Goal: Task Accomplishment & Management: Manage account settings

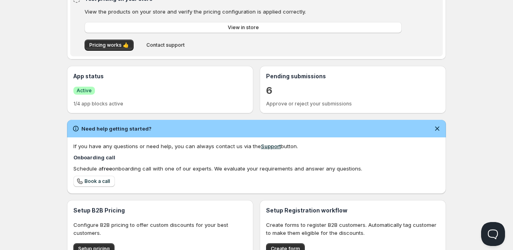
scroll to position [100, 0]
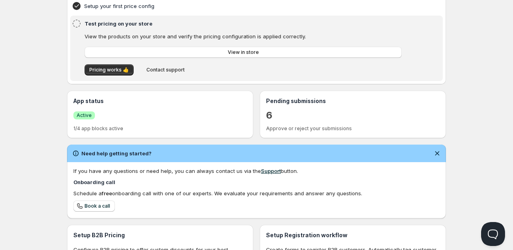
click at [249, 150] on div "Need help getting started? If you have any questions or need help, you can alwa…" at bounding box center [256, 181] width 379 height 74
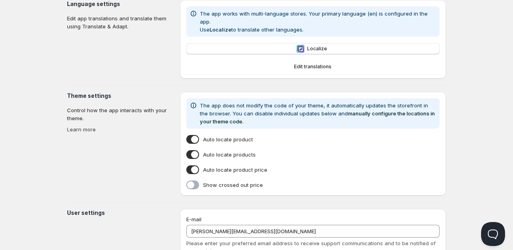
type input "Gameday Sports - Staging Dev"
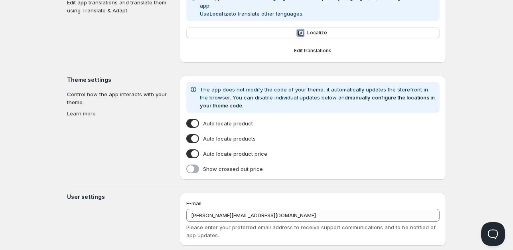
scroll to position [215, 0]
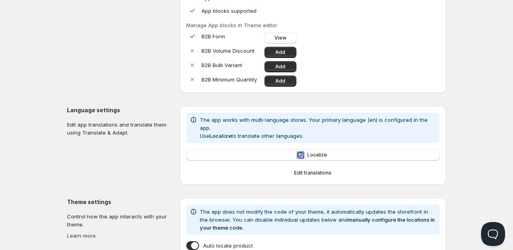
click at [373, 173] on div "Online Store settings Enable the app on your theme. Learn more Themes Gameday S…" at bounding box center [256, 162] width 379 height 423
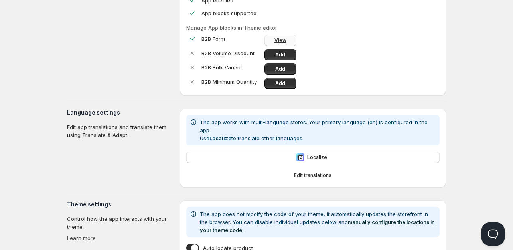
click at [284, 41] on span "View" at bounding box center [280, 40] width 12 height 6
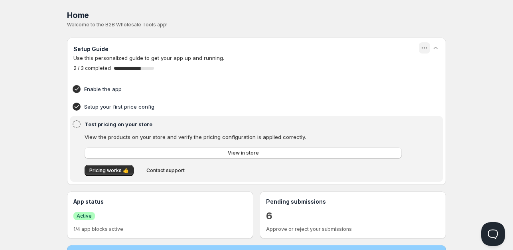
click at [427, 48] on icon "button" at bounding box center [424, 48] width 8 height 8
click at [271, 14] on div "Home" at bounding box center [256, 15] width 379 height 11
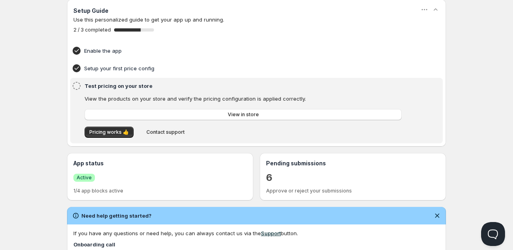
scroll to position [41, 0]
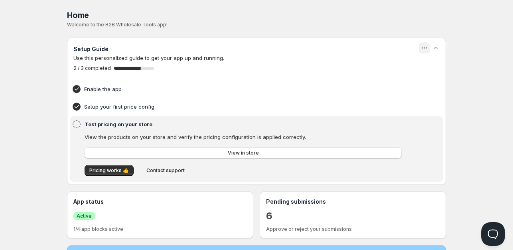
click at [424, 47] on icon "button" at bounding box center [424, 48] width 8 height 8
click at [351, 13] on div "Home" at bounding box center [256, 15] width 379 height 11
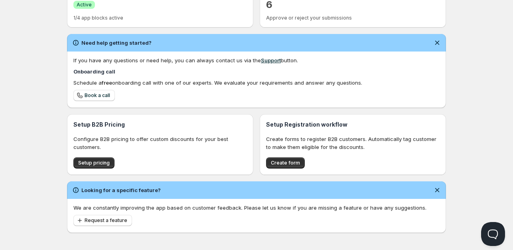
scroll to position [214, 0]
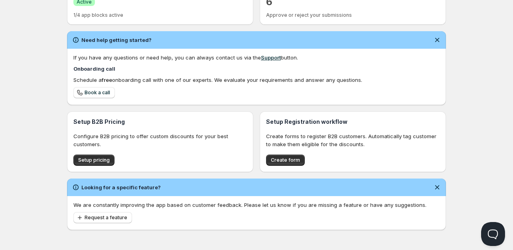
click at [13, 195] on div "Home Pricing Price lists Checkout Forms Submissions Settings Features Plans Hom…" at bounding box center [256, 17] width 513 height 463
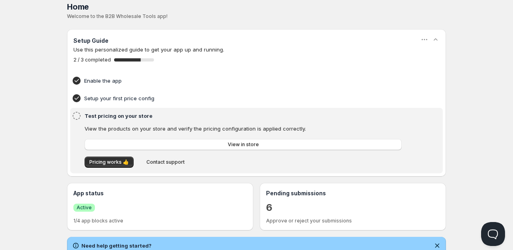
scroll to position [0, 0]
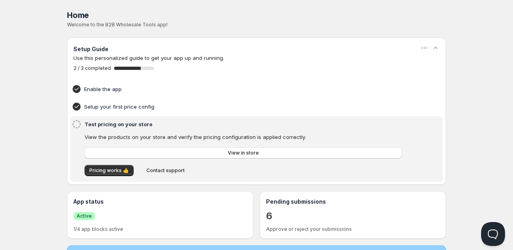
click at [191, 37] on div "Home. This page is ready Home Welcome to the B2B Wholesale Tools app!" at bounding box center [256, 18] width 379 height 37
